Goal: Task Accomplishment & Management: Use online tool/utility

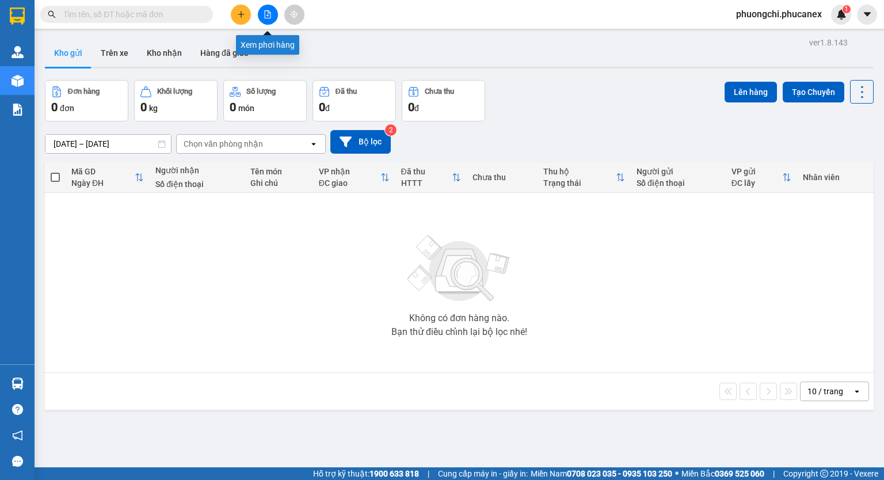
click at [260, 13] on button at bounding box center [268, 15] width 20 height 20
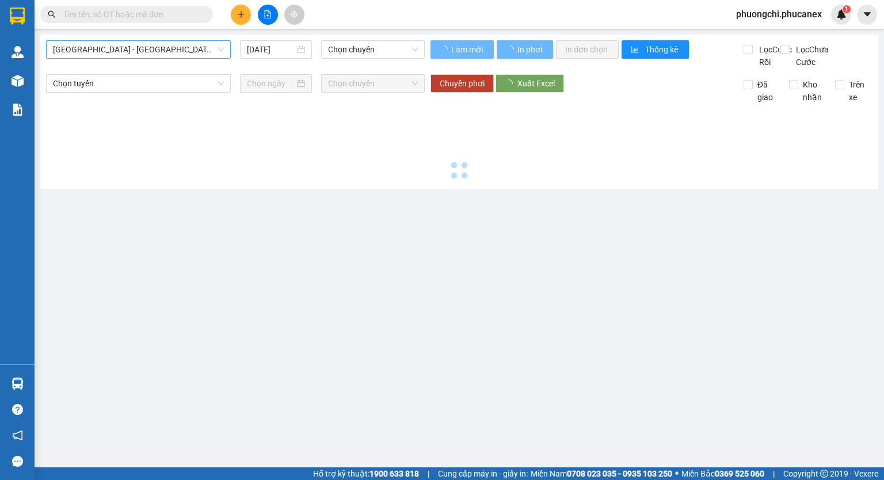
type input "[DATE]"
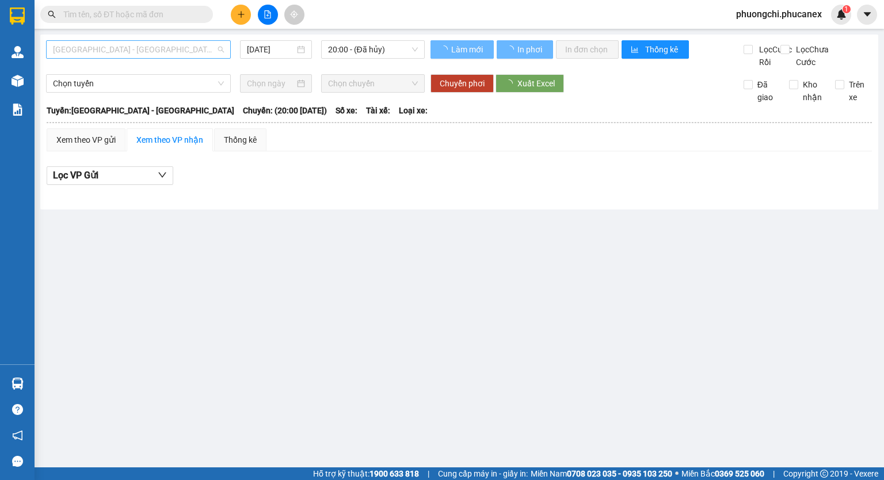
click at [165, 44] on span "[GEOGRAPHIC_DATA] - [GEOGRAPHIC_DATA]" at bounding box center [138, 49] width 171 height 17
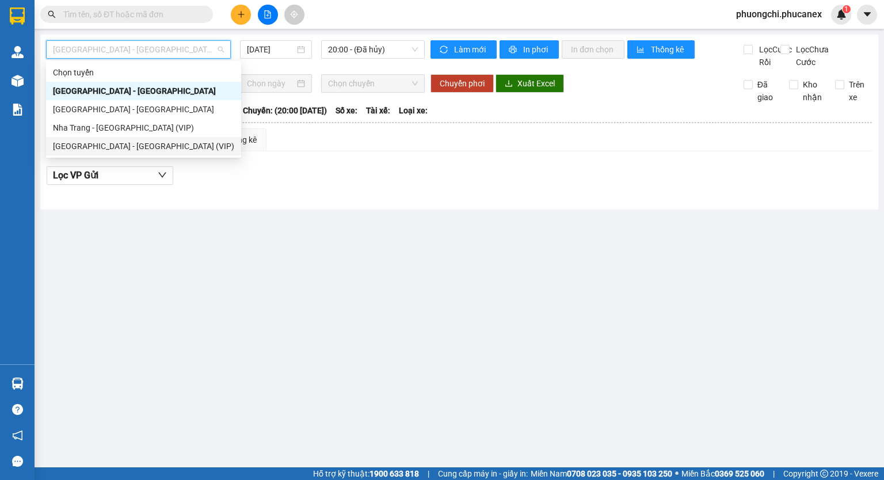
click at [175, 144] on div "[GEOGRAPHIC_DATA] - [GEOGRAPHIC_DATA] (VIP)" at bounding box center [143, 146] width 181 height 13
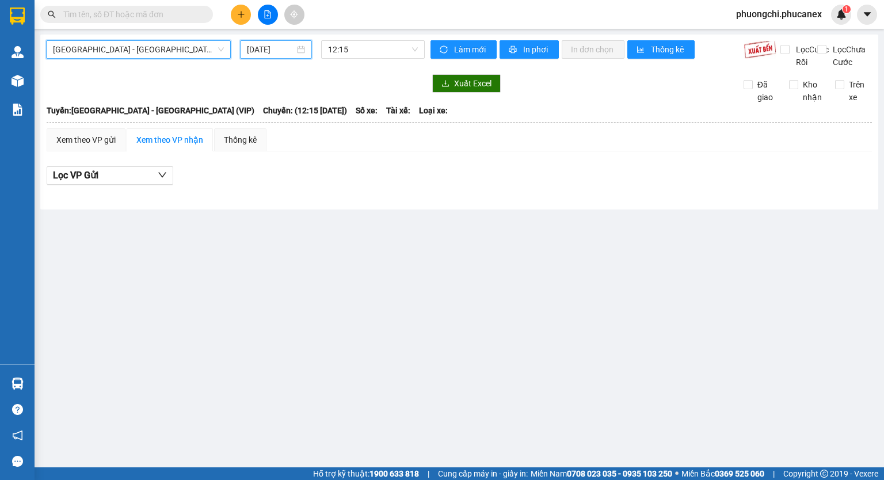
click at [259, 52] on input "[DATE]" at bounding box center [270, 49] width 47 height 13
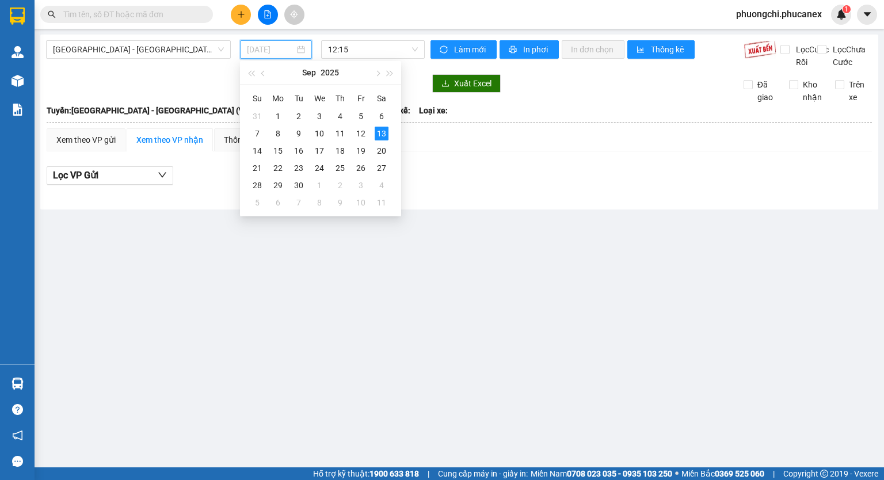
drag, startPoint x: 364, startPoint y: 134, endPoint x: 378, endPoint y: 104, distance: 33.5
click at [364, 133] on div "12" at bounding box center [361, 134] width 14 height 14
type input "[DATE]"
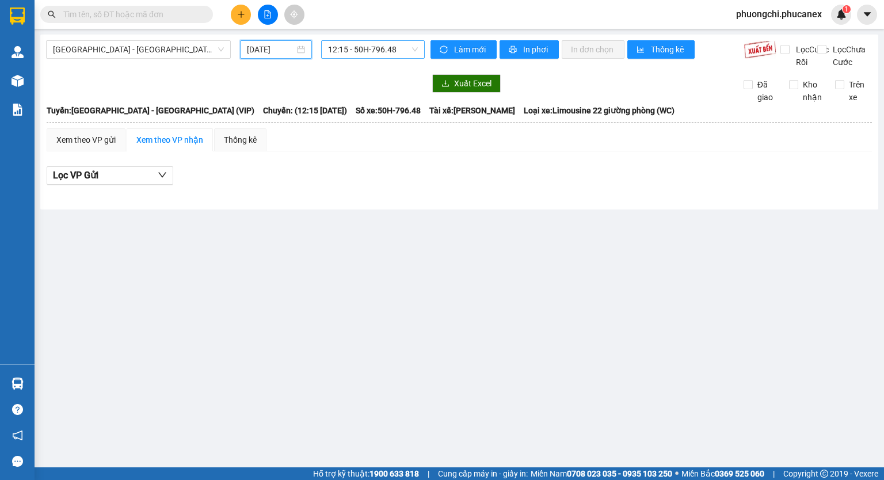
click at [398, 47] on span "12:15 - 50H-796.48" at bounding box center [373, 49] width 90 height 17
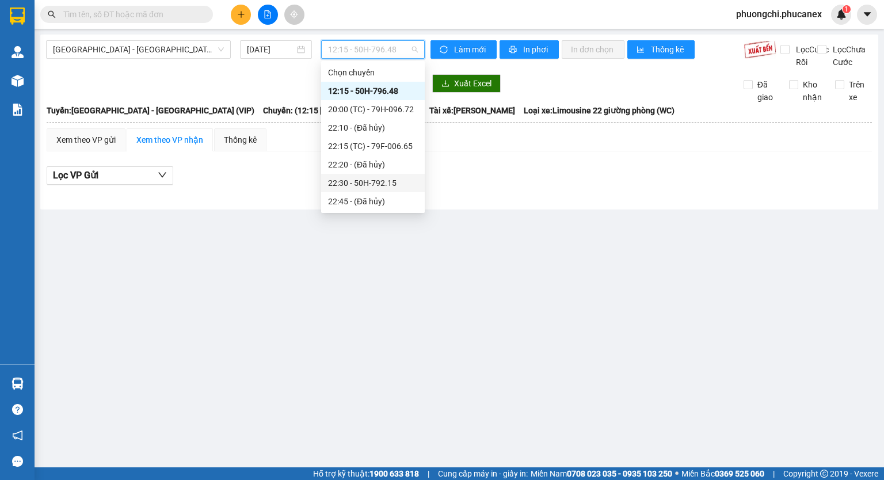
click at [357, 185] on div "22:30 - 50H-792.15" at bounding box center [373, 183] width 90 height 13
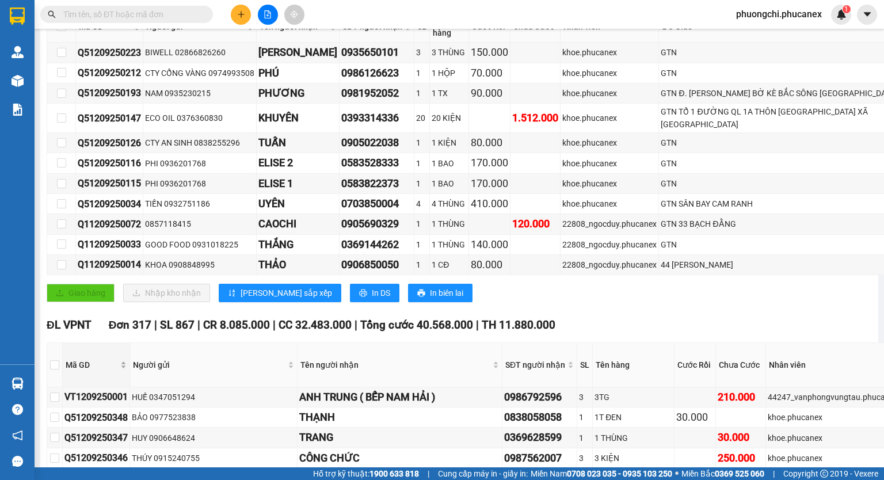
scroll to position [345, 0]
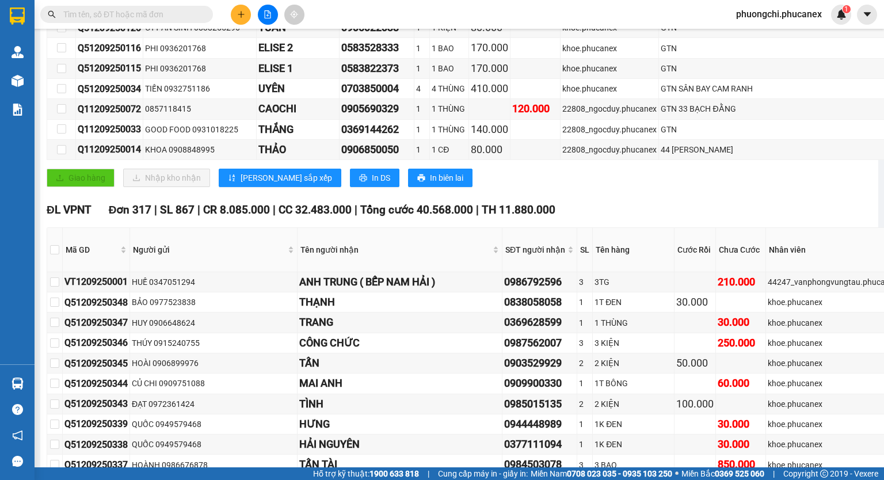
click at [60, 262] on th at bounding box center [55, 250] width 16 height 44
click at [55, 254] on input "checkbox" at bounding box center [54, 249] width 9 height 9
checkbox input "true"
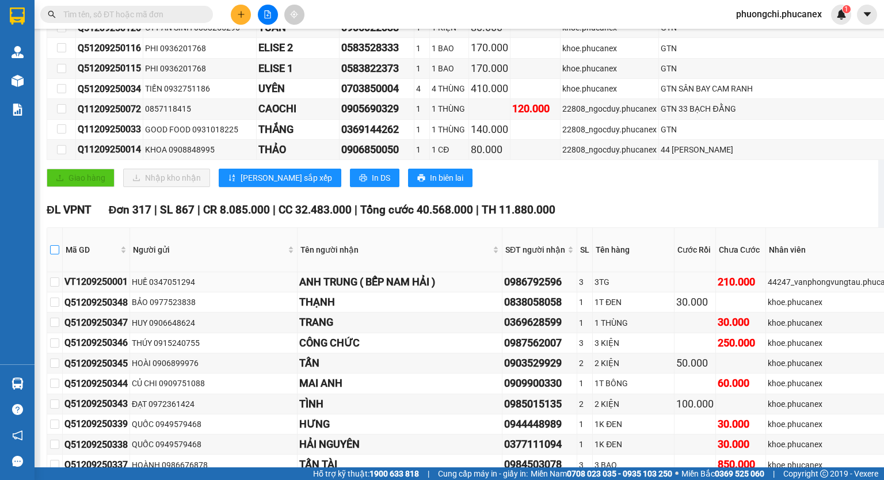
checkbox input "true"
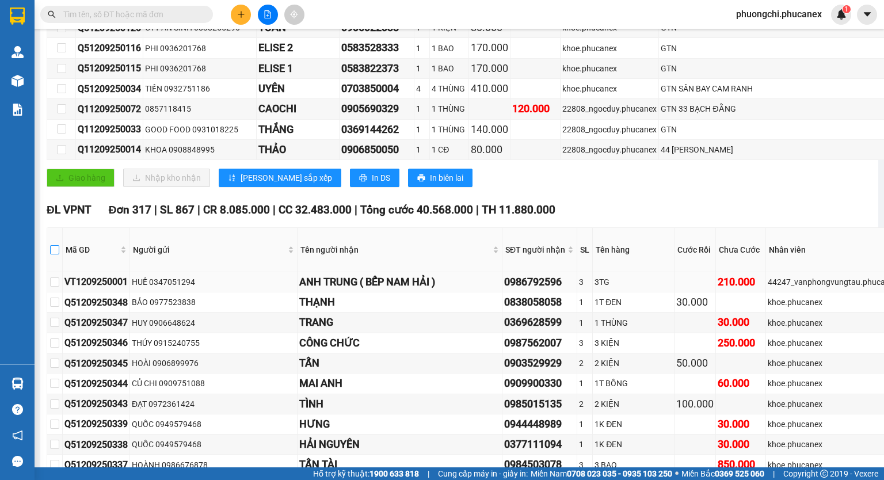
checkbox input "true"
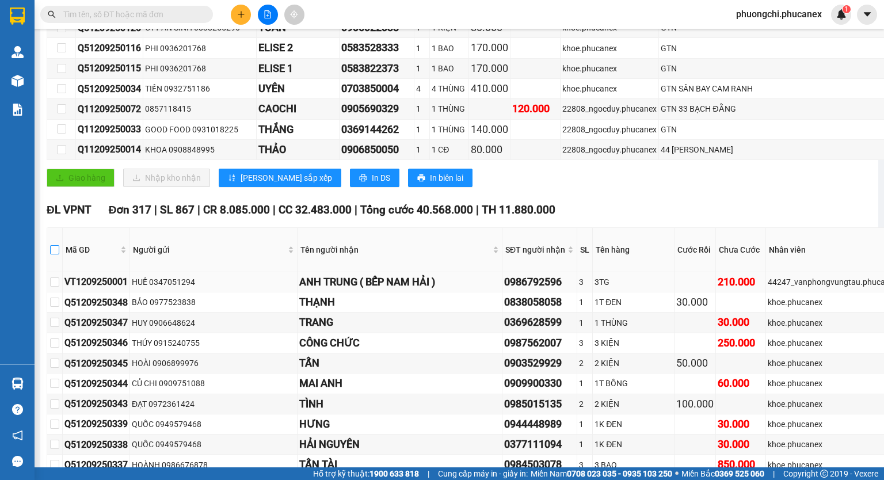
checkbox input "true"
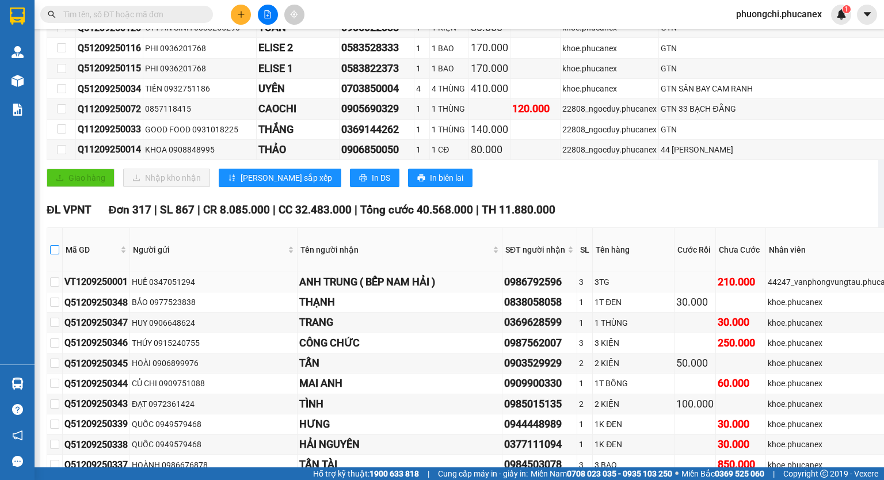
checkbox input "true"
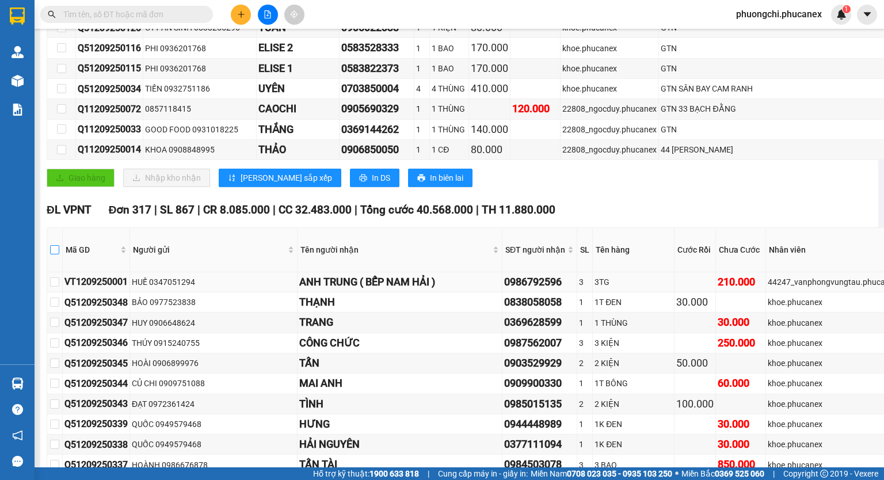
checkbox input "true"
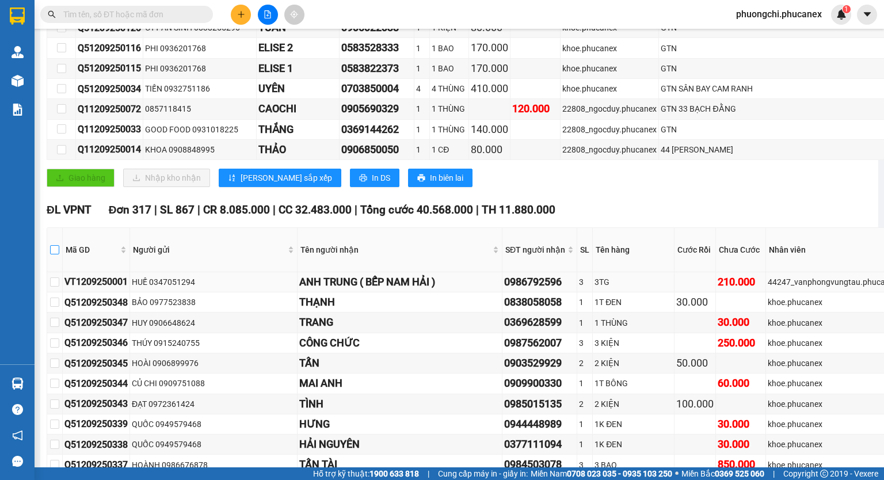
checkbox input "true"
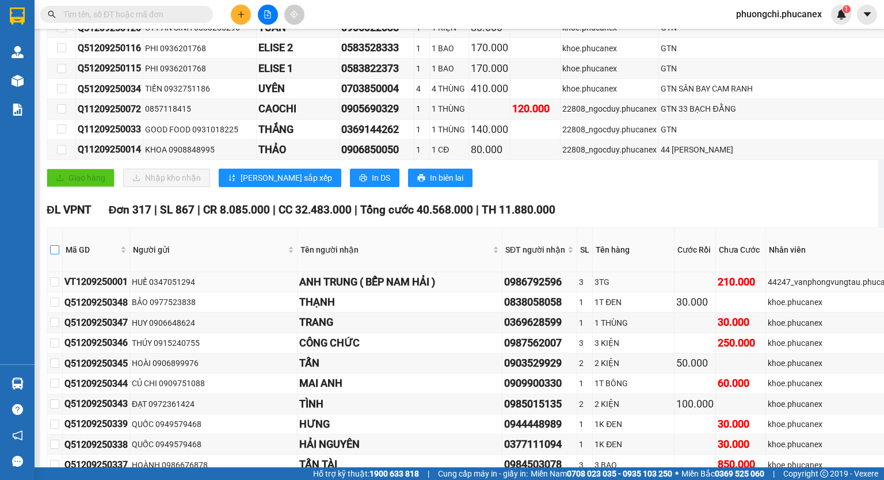
checkbox input "true"
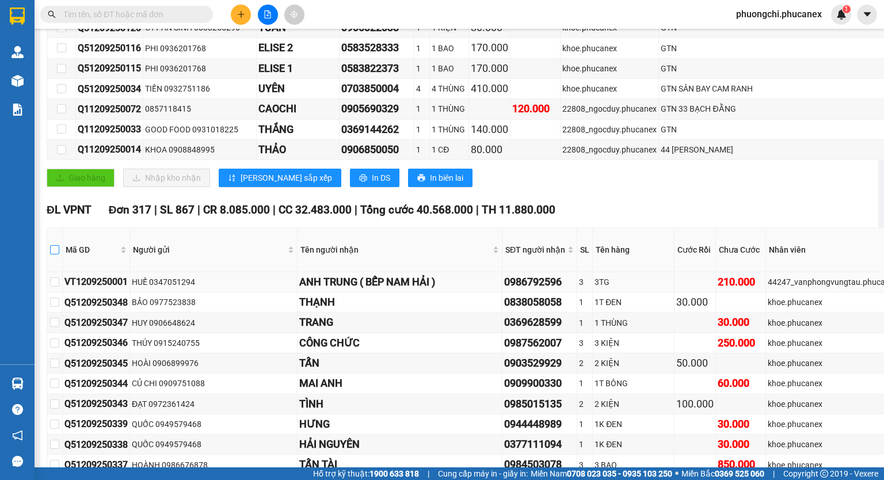
checkbox input "true"
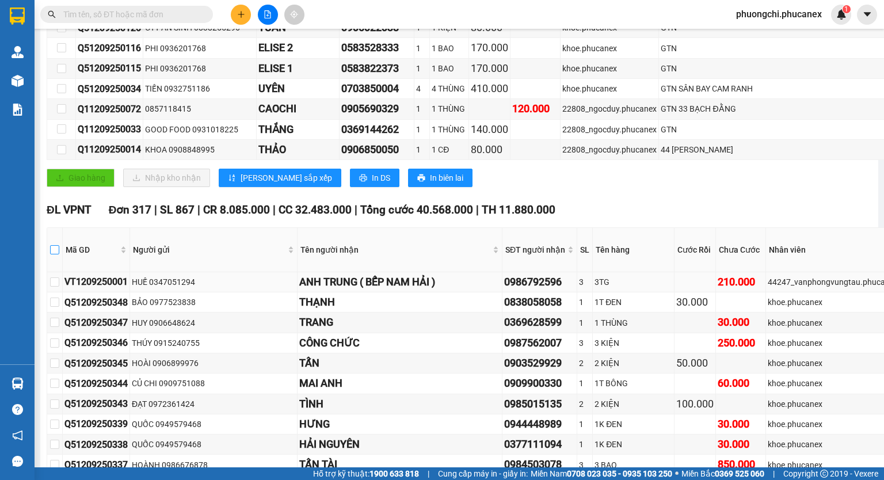
checkbox input "true"
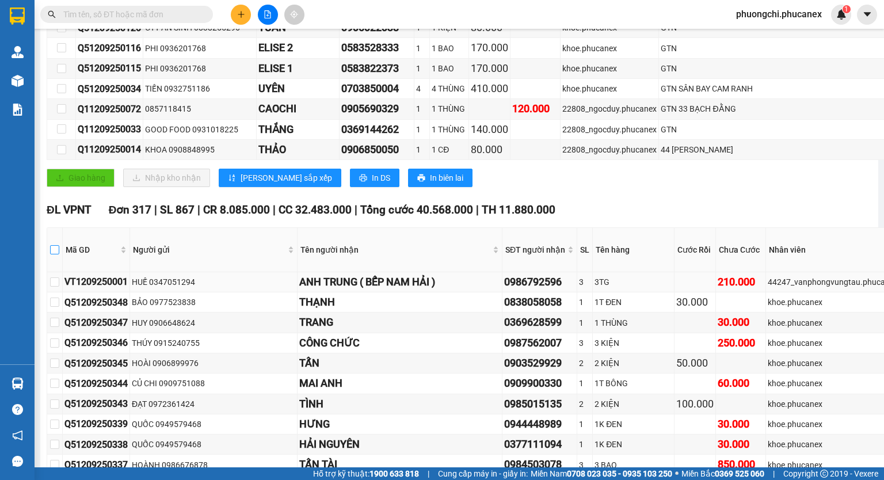
checkbox input "true"
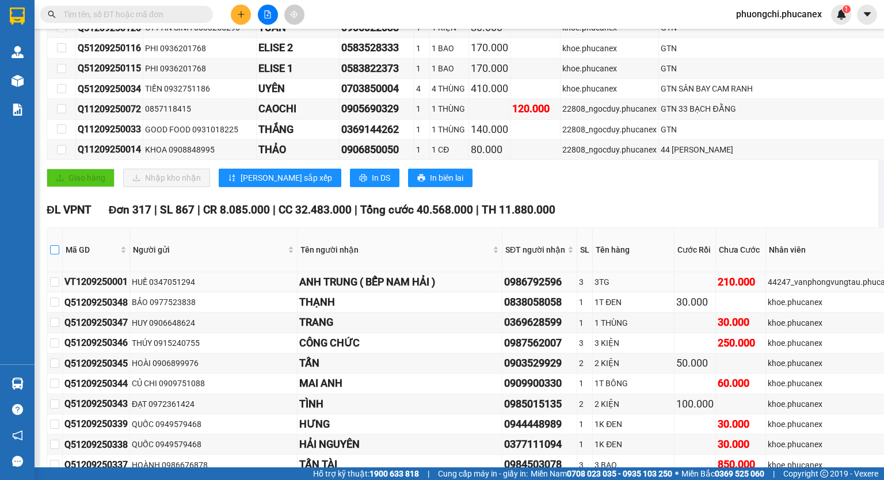
checkbox input "true"
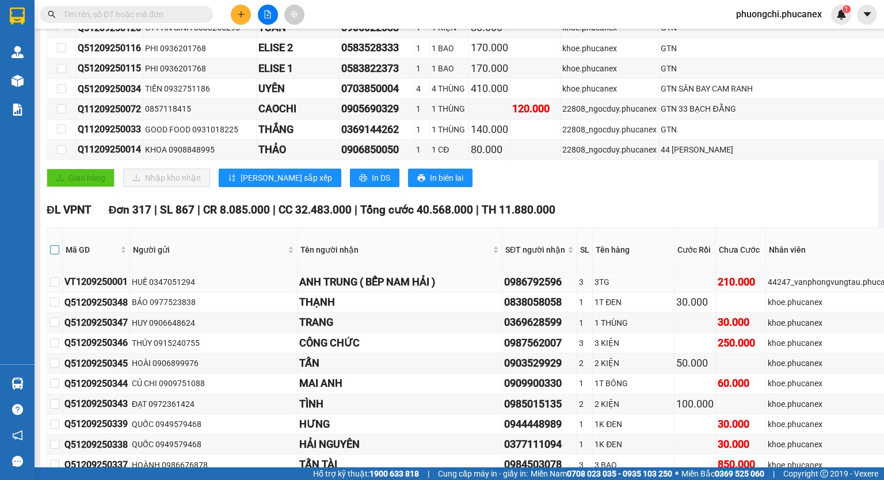
checkbox input "true"
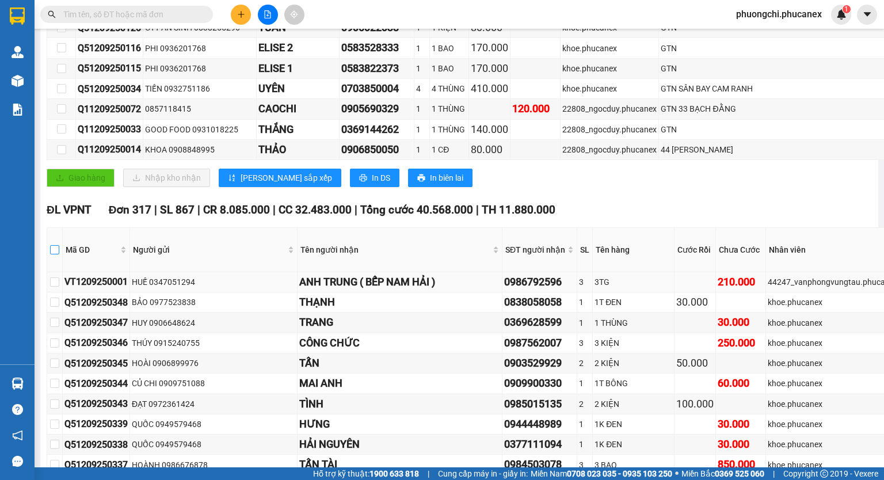
checkbox input "true"
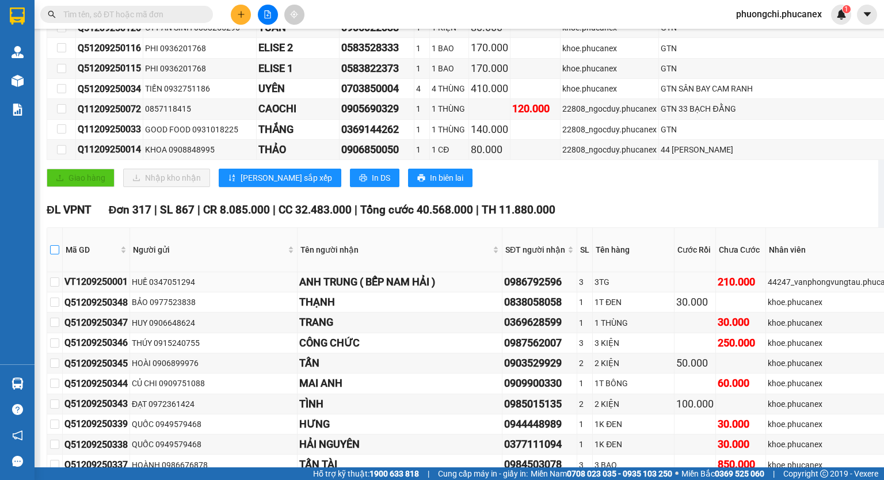
checkbox input "true"
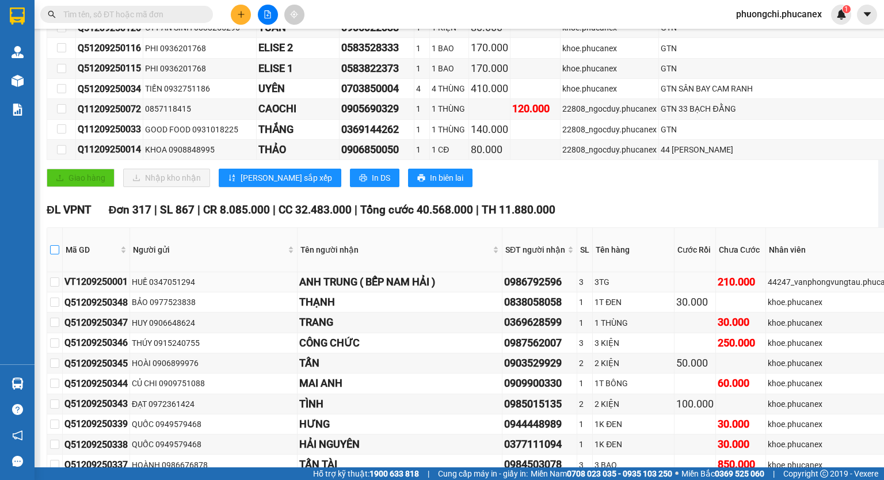
checkbox input "true"
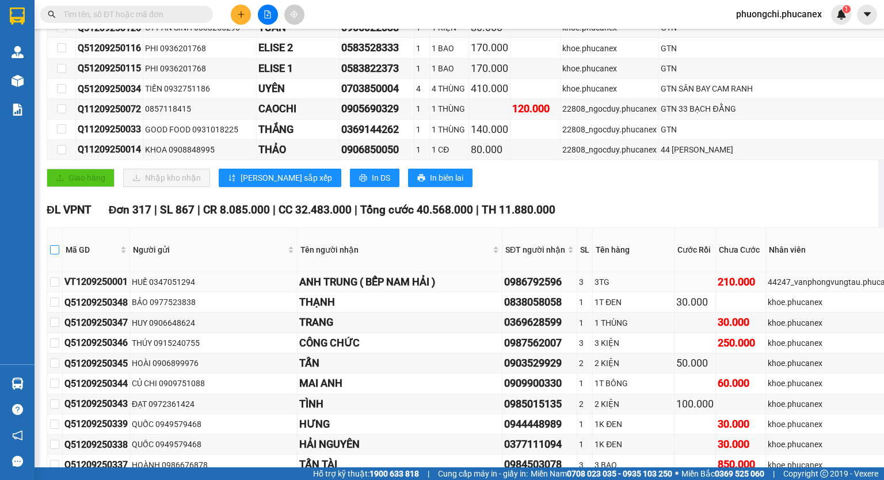
checkbox input "true"
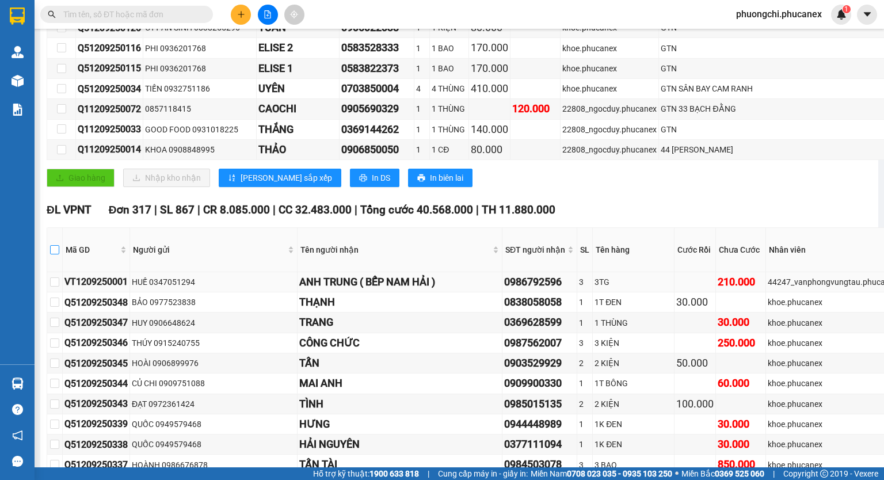
checkbox input "true"
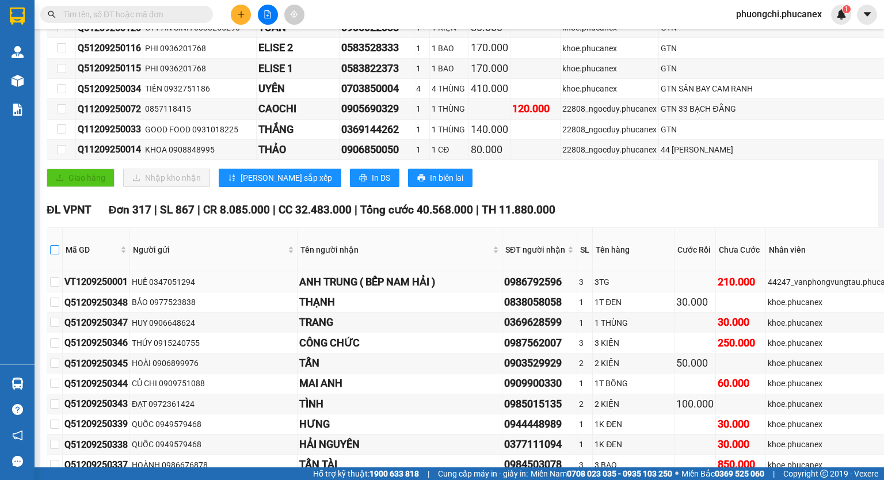
checkbox input "true"
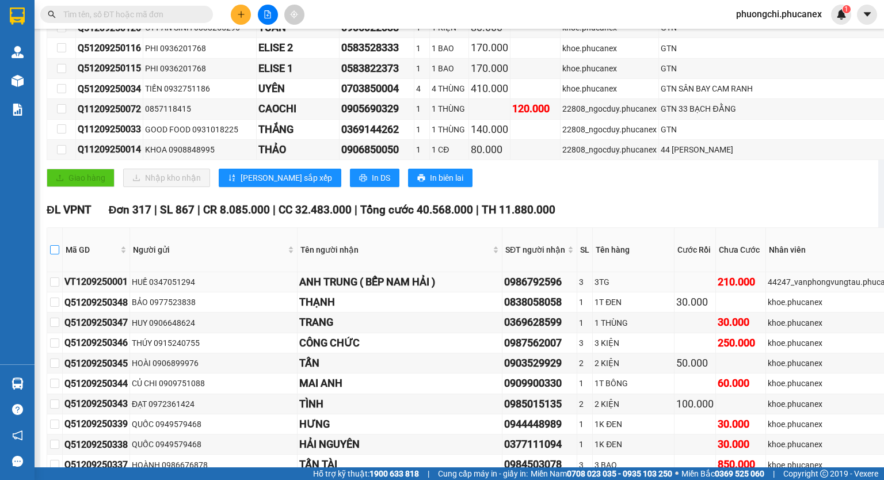
checkbox input "true"
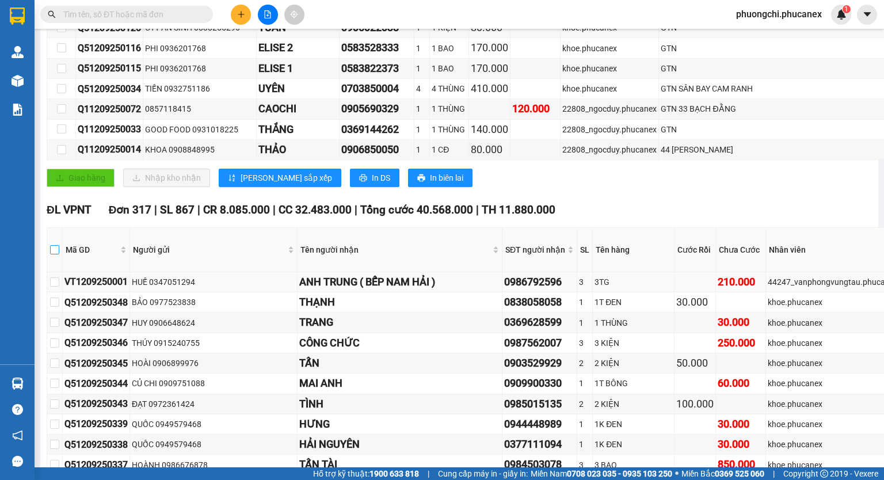
checkbox input "true"
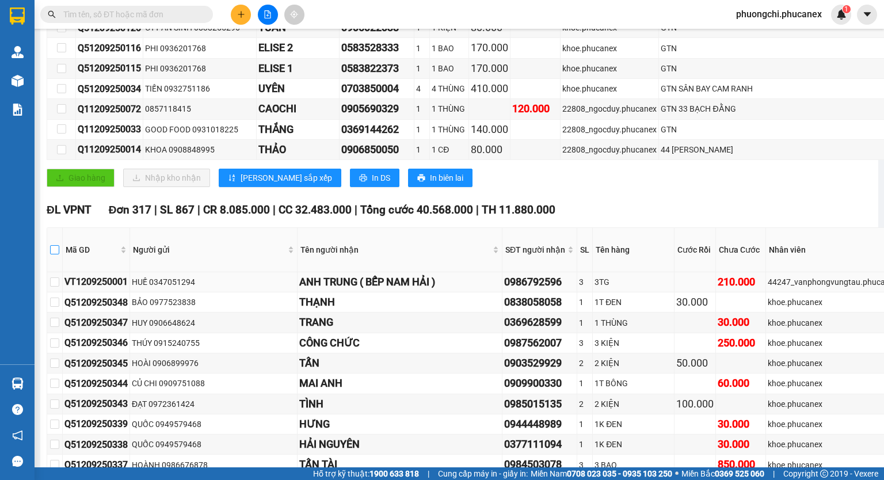
checkbox input "true"
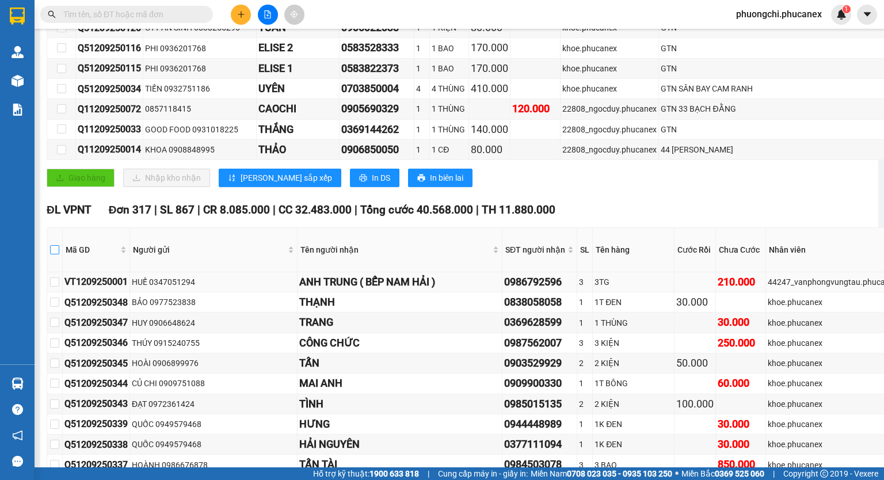
checkbox input "true"
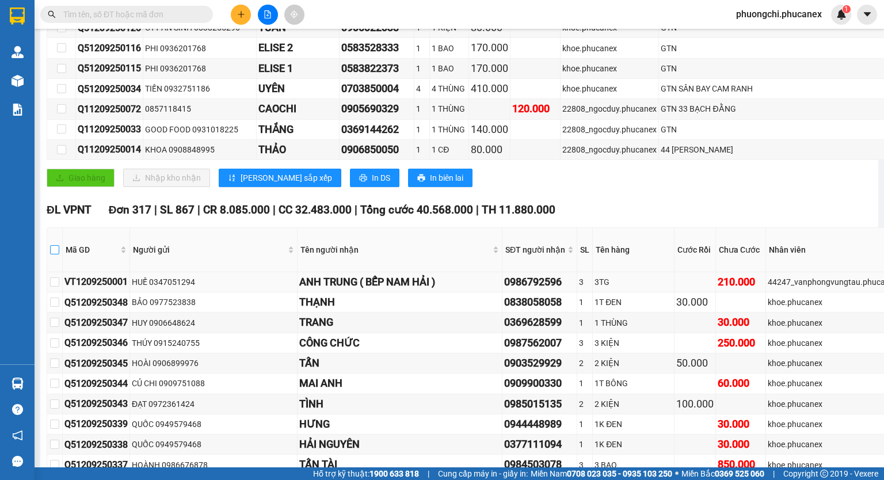
checkbox input "true"
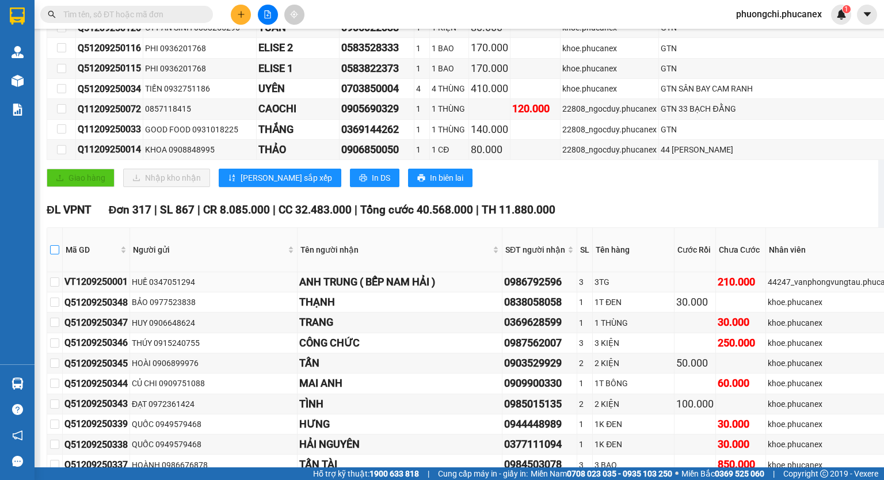
checkbox input "true"
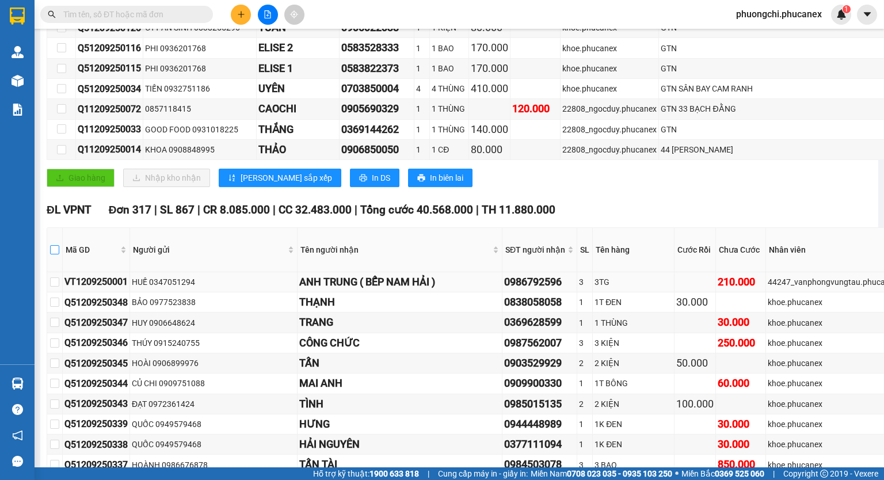
checkbox input "true"
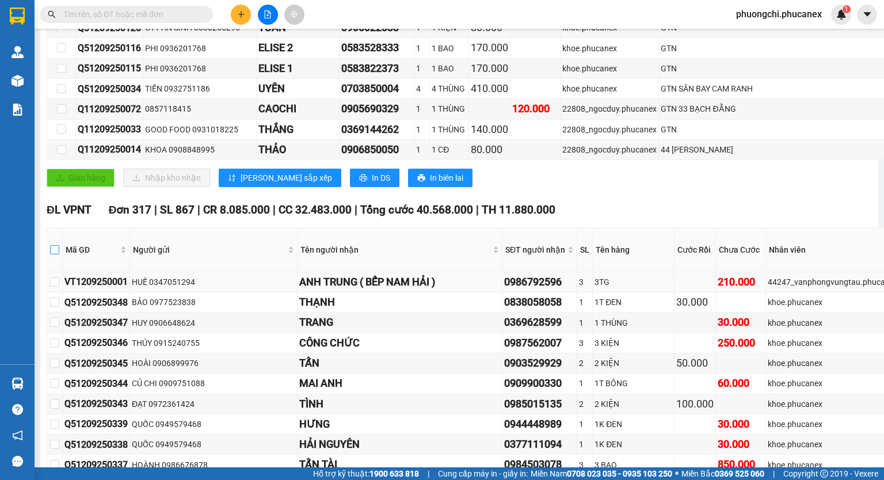
checkbox input "true"
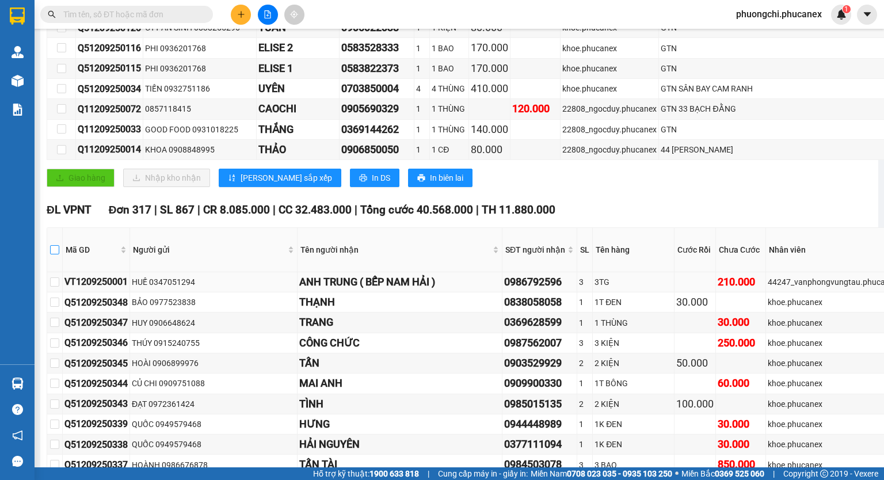
checkbox input "true"
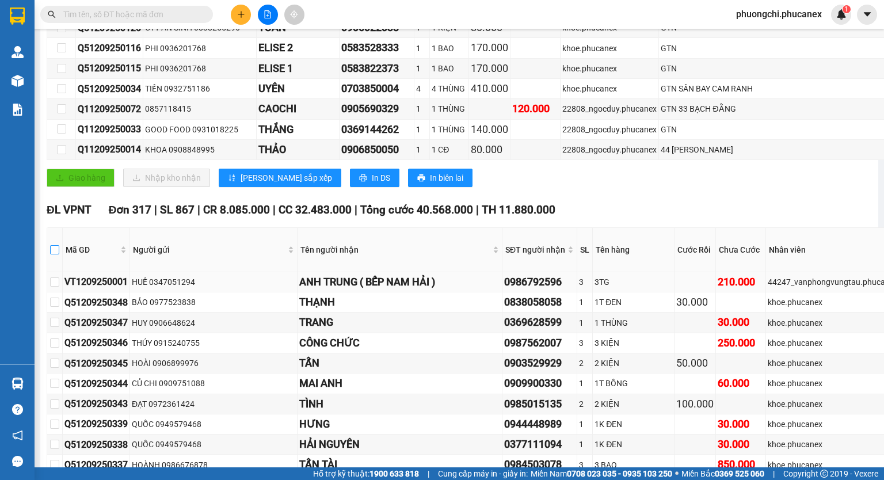
checkbox input "true"
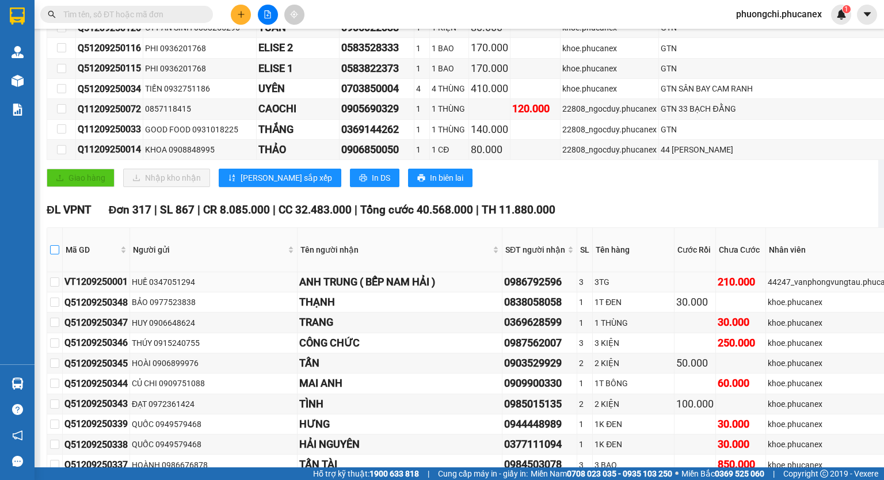
checkbox input "true"
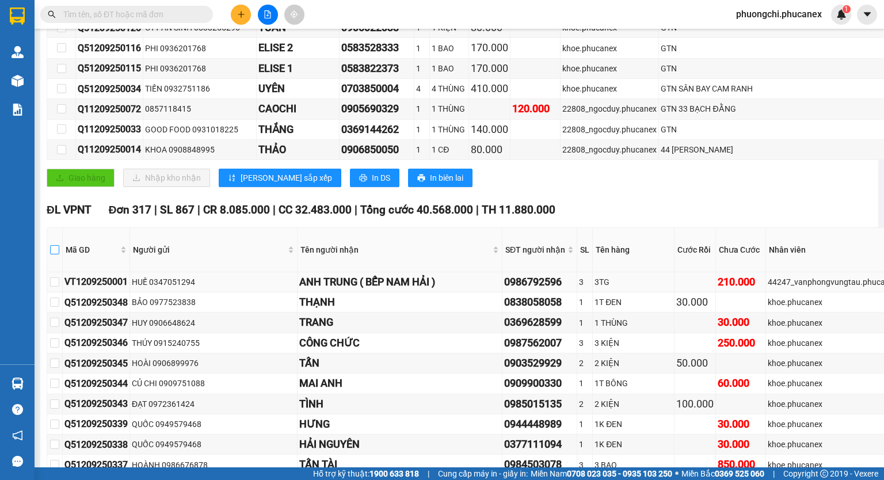
checkbox input "true"
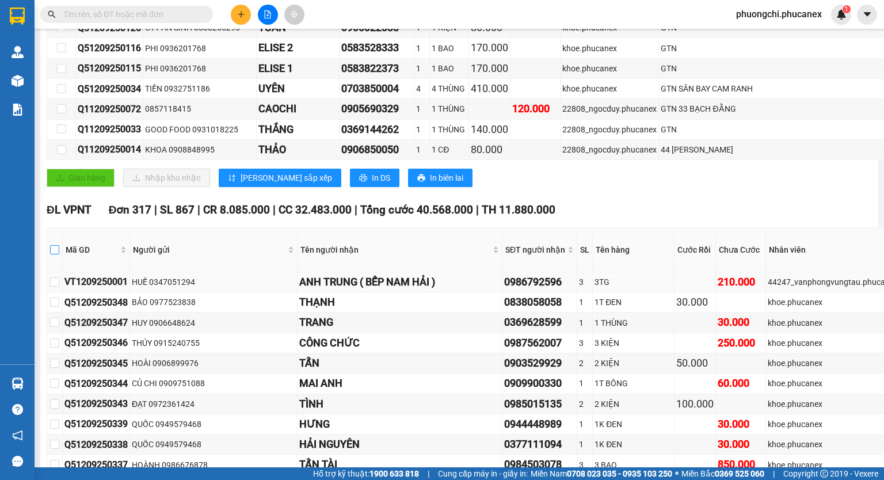
checkbox input "true"
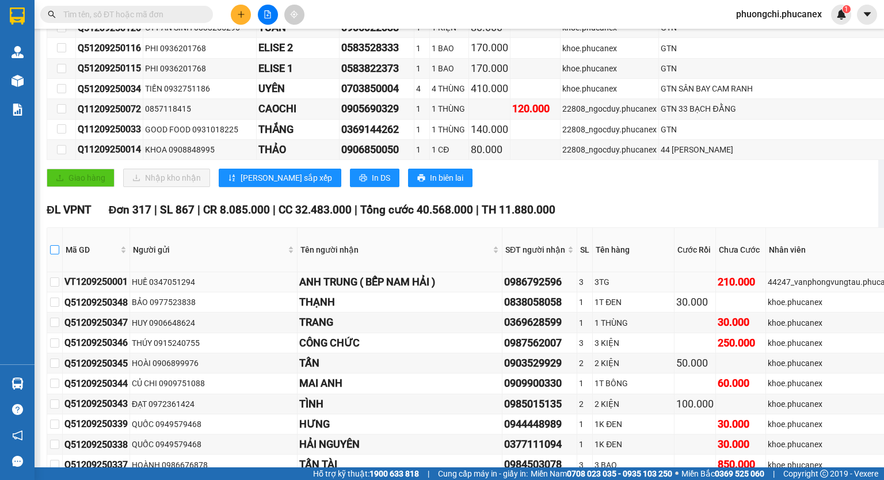
checkbox input "true"
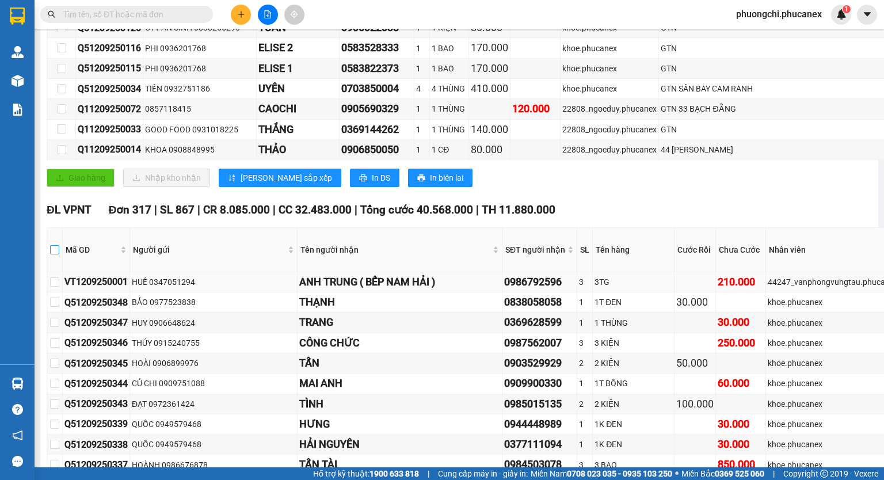
checkbox input "true"
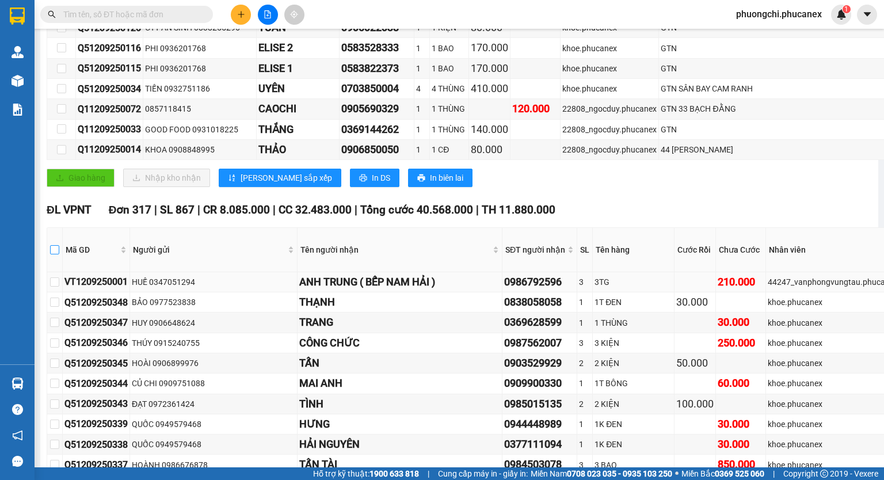
checkbox input "true"
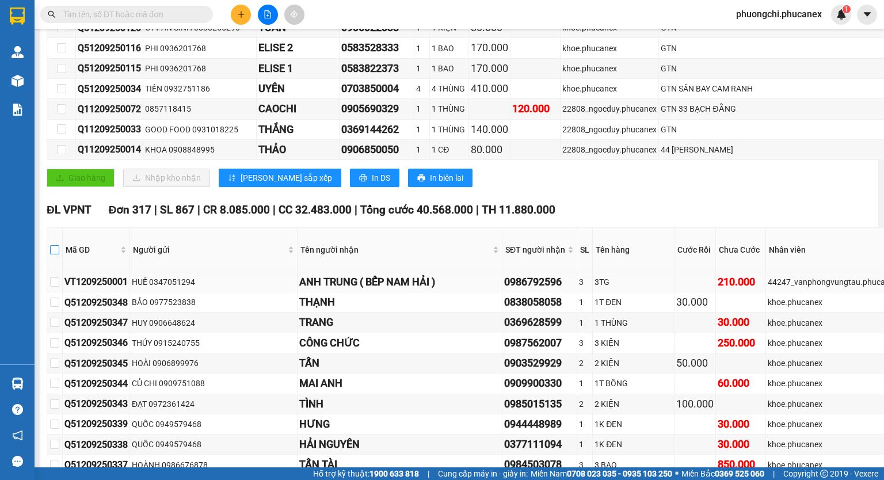
checkbox input "true"
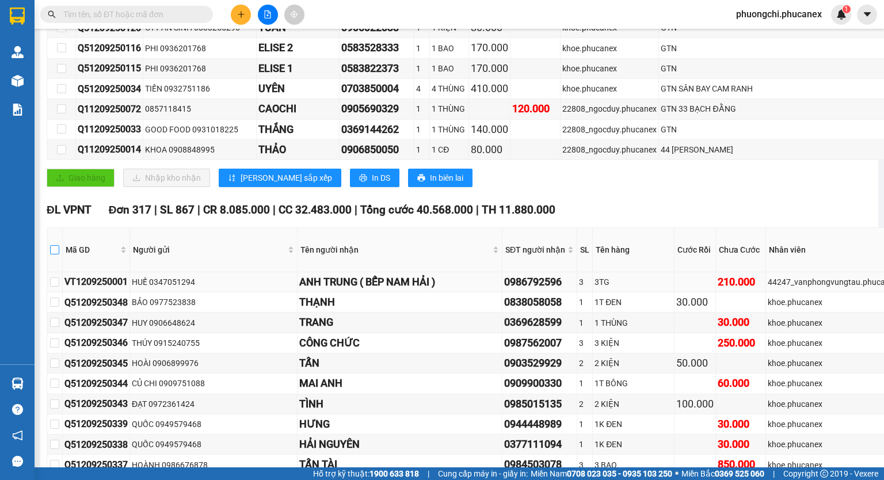
checkbox input "true"
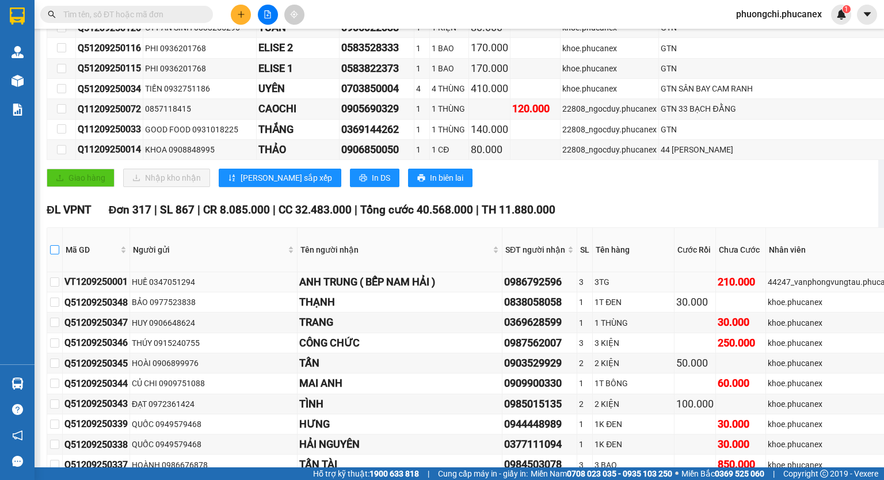
checkbox input "true"
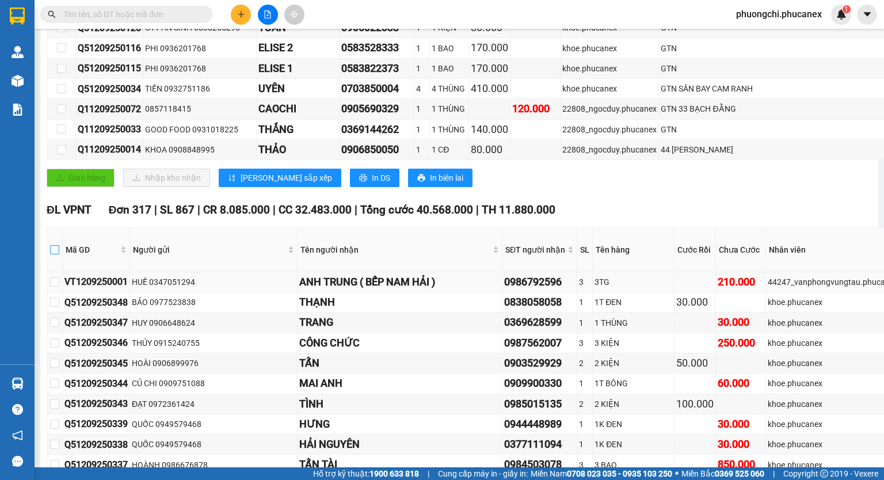
checkbox input "true"
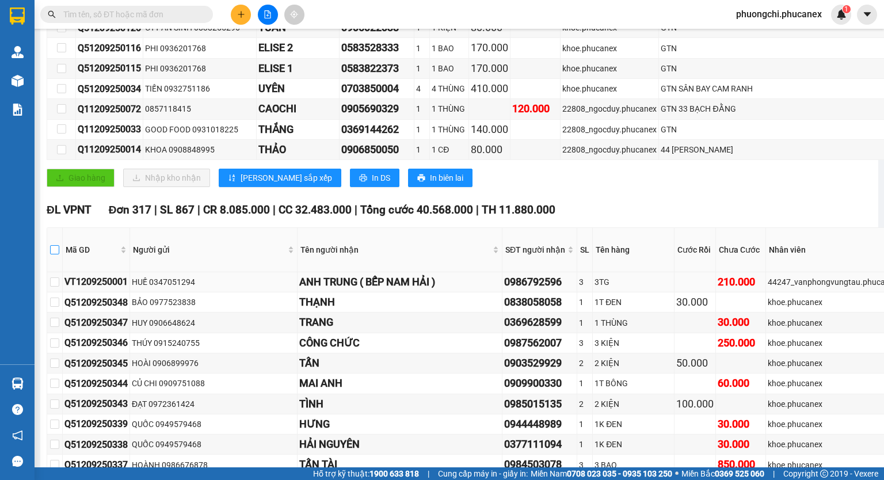
checkbox input "true"
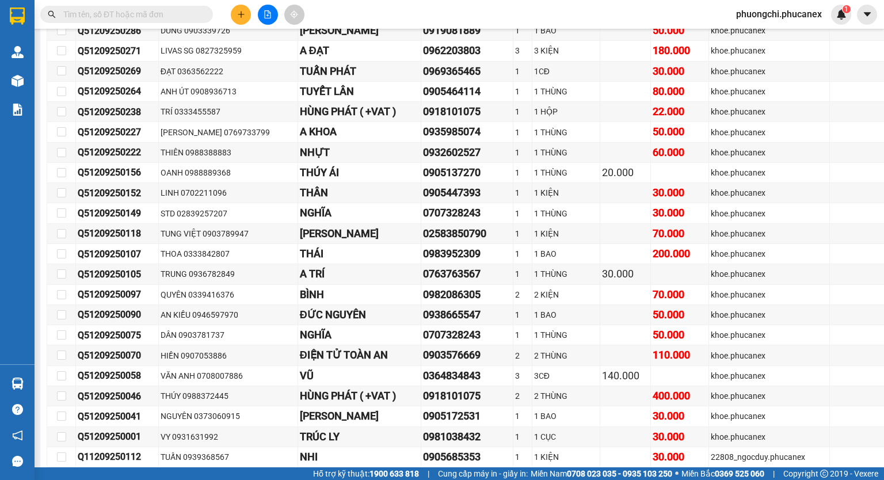
scroll to position [7333, 0]
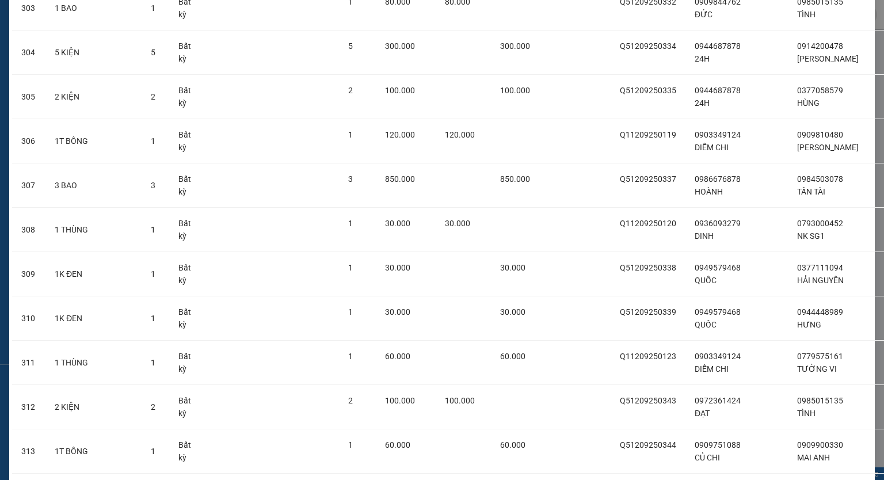
scroll to position [14135, 0]
